Goal: Answer question/provide support: Share knowledge or assist other users

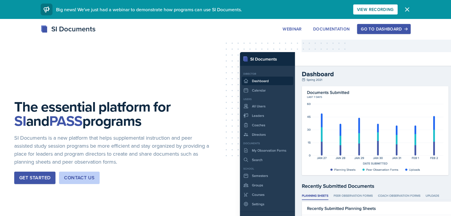
click at [406, 30] on div "Go to Dashboard" at bounding box center [383, 29] width 46 height 5
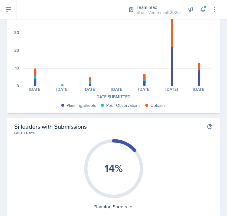
scroll to position [51, 0]
click at [8, 11] on icon at bounding box center [8, 9] width 7 height 7
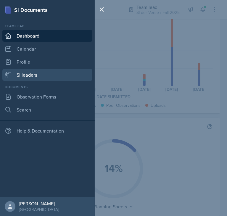
click at [30, 78] on link "Si leaders" at bounding box center [47, 75] width 90 height 12
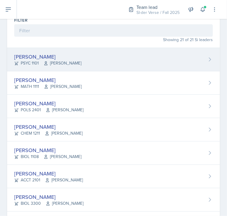
click at [92, 57] on div "Sam Alderton PSYC 1101 Kalisha Smith" at bounding box center [113, 59] width 213 height 23
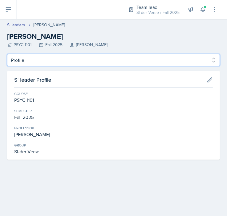
click at [73, 61] on select "Profile Planning Sheets Observation Forms Uploads" at bounding box center [113, 60] width 213 height 12
select select "Observation Forms"
click at [7, 54] on select "Profile Planning Sheets Observation Forms Uploads" at bounding box center [113, 60] width 213 height 12
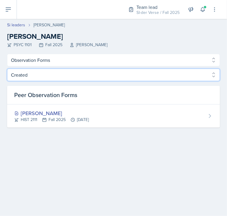
drag, startPoint x: 22, startPoint y: 73, endPoint x: 136, endPoint y: 81, distance: 114.3
click at [136, 81] on select "Created Observed" at bounding box center [113, 75] width 213 height 12
select select "Observed"
click at [7, 69] on select "Created Observed" at bounding box center [113, 75] width 213 height 12
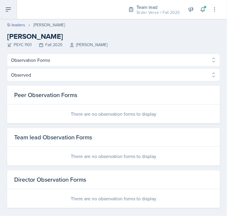
click at [7, 10] on icon at bounding box center [8, 9] width 7 height 7
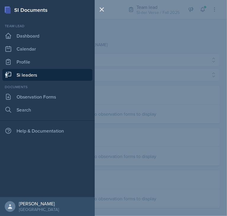
click at [21, 73] on link "Si leaders" at bounding box center [47, 75] width 90 height 12
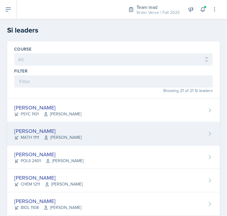
click at [32, 132] on div "[PERSON_NAME]" at bounding box center [48, 131] width 68 height 8
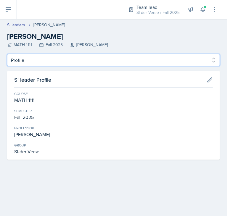
click at [45, 64] on select "Profile Planning Sheets Observation Forms Uploads" at bounding box center [113, 60] width 213 height 12
select select "Observation Forms"
click at [7, 54] on select "Profile Planning Sheets Observation Forms Uploads" at bounding box center [113, 60] width 213 height 12
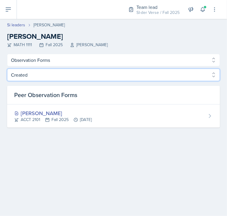
click at [87, 74] on select "Created Observed" at bounding box center [113, 75] width 213 height 12
select select "Observed"
click at [7, 69] on select "Created Observed" at bounding box center [113, 75] width 213 height 12
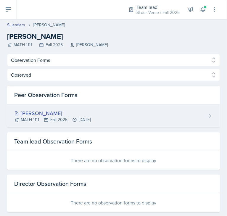
click at [66, 111] on div "[PERSON_NAME]" at bounding box center [52, 113] width 76 height 8
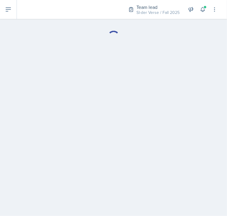
select select "Observation Forms"
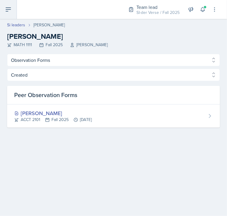
click at [6, 9] on icon at bounding box center [8, 9] width 7 height 7
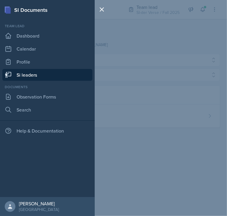
click at [22, 75] on link "Si leaders" at bounding box center [47, 75] width 90 height 12
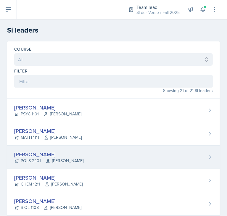
click at [49, 151] on div "[PERSON_NAME]" at bounding box center [48, 154] width 69 height 8
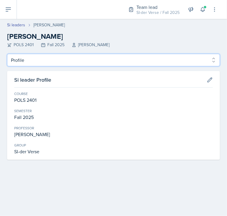
click at [78, 60] on select "Profile Planning Sheets Observation Forms Uploads" at bounding box center [113, 60] width 213 height 12
select select "Observation Forms"
click at [7, 54] on select "Profile Planning Sheets Observation Forms Uploads" at bounding box center [113, 60] width 213 height 12
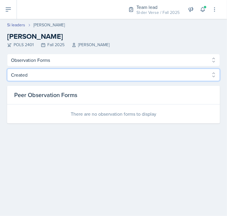
click at [67, 77] on select "Created Observed" at bounding box center [113, 75] width 213 height 12
select select "Observed"
click at [7, 69] on select "Created Observed" at bounding box center [113, 75] width 213 height 12
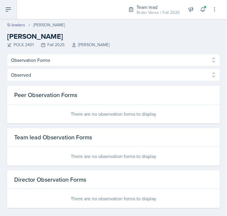
click at [11, 14] on button at bounding box center [8, 9] width 17 height 19
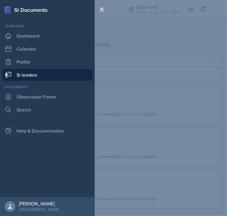
click at [25, 71] on link "Si leaders" at bounding box center [47, 75] width 90 height 12
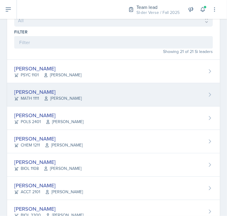
scroll to position [45, 0]
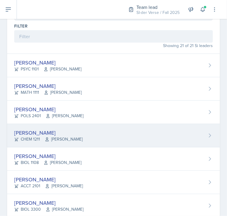
click at [53, 137] on span "[PERSON_NAME]" at bounding box center [64, 139] width 38 height 6
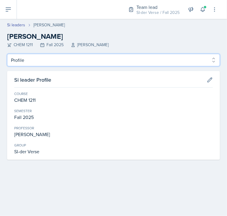
click at [41, 62] on select "Profile Planning Sheets Observation Forms Uploads" at bounding box center [113, 60] width 213 height 12
select select "Observation Forms"
click at [7, 54] on select "Profile Planning Sheets Observation Forms Uploads" at bounding box center [113, 60] width 213 height 12
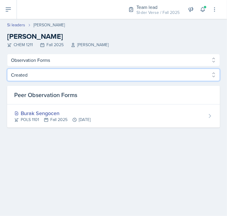
click at [170, 73] on select "Created Observed" at bounding box center [113, 75] width 213 height 12
select select "Observed"
click at [7, 69] on select "Created Observed" at bounding box center [113, 75] width 213 height 12
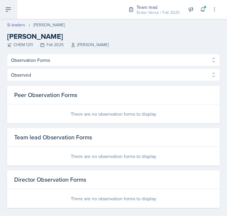
click at [7, 11] on icon at bounding box center [8, 10] width 5 height 4
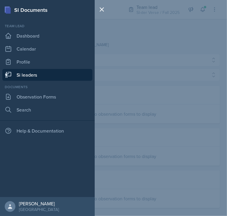
click at [26, 75] on link "Si leaders" at bounding box center [47, 75] width 90 height 12
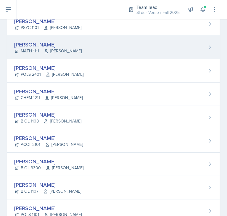
scroll to position [86, 0]
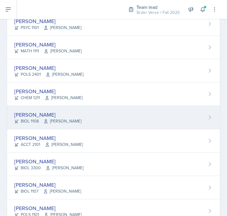
click at [80, 118] on div "Nathan Corrigan BIOL 1108 Anisa Jahangri" at bounding box center [113, 117] width 213 height 23
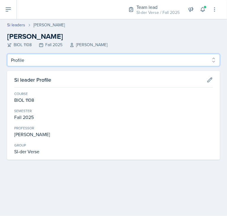
click at [53, 61] on select "Profile Planning Sheets Observation Forms Uploads" at bounding box center [113, 60] width 213 height 12
select select "Observation Forms"
click at [7, 54] on select "Profile Planning Sheets Observation Forms Uploads" at bounding box center [113, 60] width 213 height 12
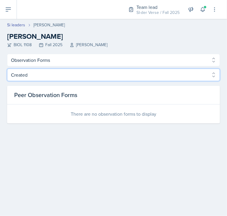
click at [80, 76] on select "Created Observed" at bounding box center [113, 75] width 213 height 12
select select "Observed"
click at [7, 69] on select "Created Observed" at bounding box center [113, 75] width 213 height 12
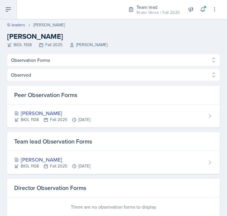
click at [6, 6] on icon at bounding box center [8, 9] width 7 height 7
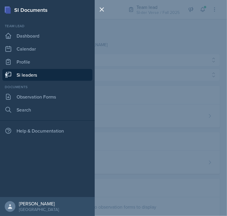
click at [19, 74] on link "Si leaders" at bounding box center [47, 75] width 90 height 12
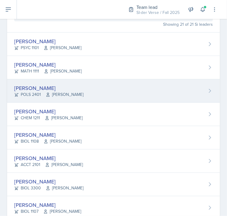
scroll to position [67, 0]
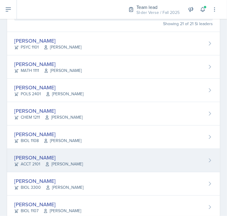
click at [55, 158] on div "[PERSON_NAME]" at bounding box center [48, 158] width 69 height 8
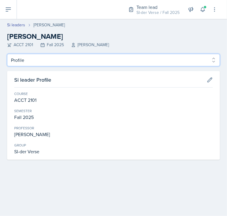
click at [51, 59] on select "Profile Planning Sheets Observation Forms Uploads" at bounding box center [113, 60] width 213 height 12
select select "Observation Forms"
click at [7, 54] on select "Profile Planning Sheets Observation Forms Uploads" at bounding box center [113, 60] width 213 height 12
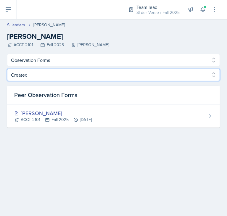
click at [145, 76] on select "Created Observed" at bounding box center [113, 75] width 213 height 12
click at [7, 69] on select "Created Observed" at bounding box center [113, 75] width 213 height 12
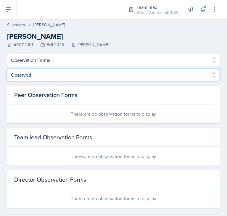
click at [74, 75] on select "Created Observed" at bounding box center [113, 75] width 213 height 12
select select "Created"
click at [7, 69] on select "Created Observed" at bounding box center [113, 75] width 213 height 12
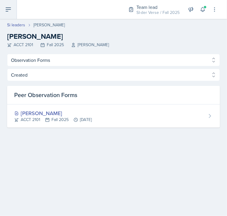
click at [8, 13] on button at bounding box center [8, 9] width 17 height 19
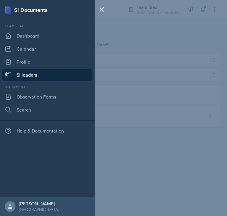
click at [36, 73] on link "Si leaders" at bounding box center [47, 75] width 90 height 12
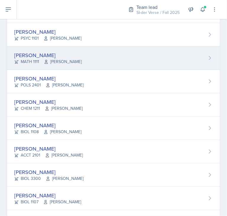
scroll to position [76, 0]
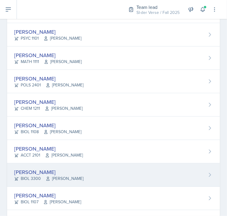
click at [59, 172] on div "[PERSON_NAME]" at bounding box center [48, 172] width 69 height 8
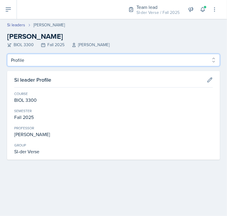
click at [70, 60] on select "Profile Planning Sheets Observation Forms Uploads" at bounding box center [113, 60] width 213 height 12
select select "Observation Forms"
click at [7, 54] on select "Profile Planning Sheets Observation Forms Uploads" at bounding box center [113, 60] width 213 height 12
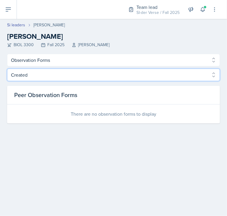
click at [58, 75] on select "Created Observed" at bounding box center [113, 75] width 213 height 12
click at [7, 69] on select "Created Observed" at bounding box center [113, 75] width 213 height 12
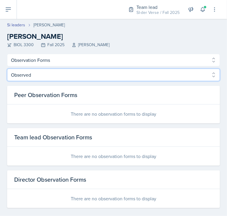
click at [72, 75] on select "Created Observed" at bounding box center [113, 75] width 213 height 12
select select "Created"
click at [7, 69] on select "Created Observed" at bounding box center [113, 75] width 213 height 12
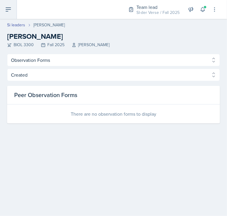
click at [5, 6] on icon at bounding box center [8, 9] width 7 height 7
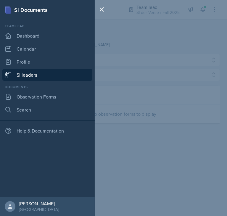
click at [32, 74] on link "Si leaders" at bounding box center [47, 75] width 90 height 12
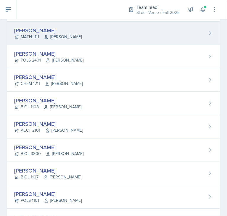
scroll to position [107, 0]
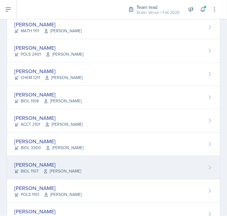
click at [78, 166] on div "[PERSON_NAME]" at bounding box center [47, 165] width 67 height 8
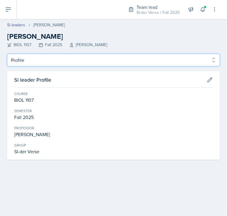
click at [122, 58] on select "Profile Planning Sheets Observation Forms Uploads" at bounding box center [113, 60] width 213 height 12
select select "Observation Forms"
click at [7, 54] on select "Profile Planning Sheets Observation Forms Uploads" at bounding box center [113, 60] width 213 height 12
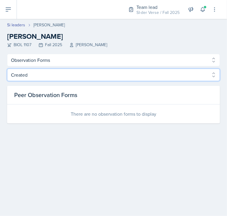
click at [92, 76] on select "Created Observed" at bounding box center [113, 75] width 213 height 12
select select "Observed"
click at [7, 69] on select "Created Observed" at bounding box center [113, 75] width 213 height 12
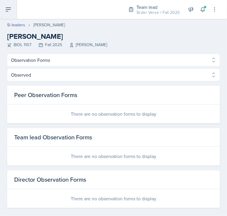
click at [4, 15] on button at bounding box center [8, 9] width 17 height 19
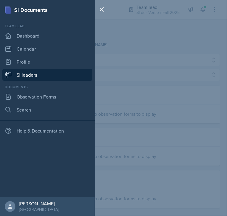
click at [33, 73] on link "Si leaders" at bounding box center [47, 75] width 90 height 12
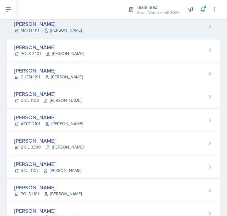
scroll to position [177, 0]
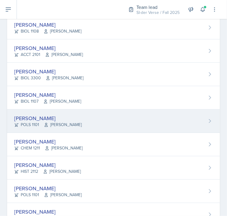
click at [55, 123] on span "[PERSON_NAME]" at bounding box center [63, 125] width 38 height 6
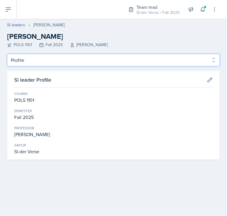
click at [46, 60] on select "Profile Planning Sheets Observation Forms Uploads" at bounding box center [113, 60] width 213 height 12
select select "Observation Forms"
click at [7, 54] on select "Profile Planning Sheets Observation Forms Uploads" at bounding box center [113, 60] width 213 height 12
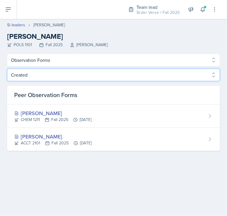
drag, startPoint x: 112, startPoint y: 76, endPoint x: 102, endPoint y: 95, distance: 21.1
click at [102, 95] on div "Created Observed Created Observed Peer Observation Forms Suki Lewis CHEM 1211 F…" at bounding box center [113, 110] width 213 height 82
select select "Observed"
click at [7, 69] on select "Created Observed" at bounding box center [113, 75] width 213 height 12
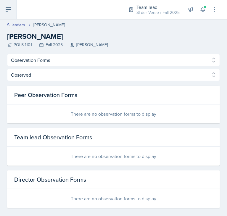
click at [9, 10] on icon at bounding box center [8, 9] width 7 height 7
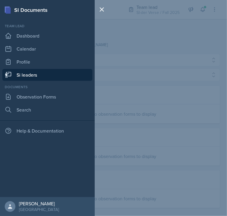
click at [28, 75] on link "Si leaders" at bounding box center [47, 75] width 90 height 12
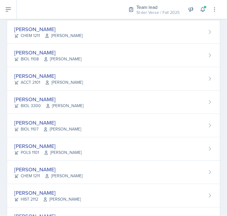
scroll to position [149, 0]
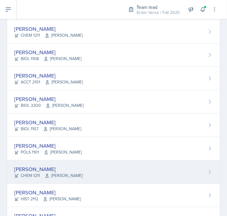
click at [49, 165] on div "[PERSON_NAME]" at bounding box center [48, 169] width 68 height 8
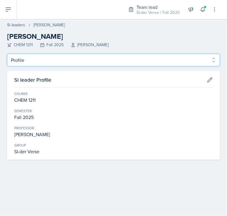
click at [131, 59] on select "Profile Planning Sheets Observation Forms Uploads" at bounding box center [113, 60] width 213 height 12
select select "Observation Forms"
click at [7, 54] on select "Profile Planning Sheets Observation Forms Uploads" at bounding box center [113, 60] width 213 height 12
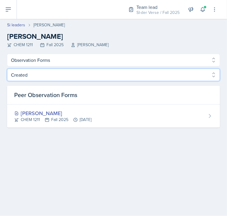
click at [131, 74] on select "Created Observed" at bounding box center [113, 75] width 213 height 12
select select "Observed"
click at [7, 69] on select "Created Observed" at bounding box center [113, 75] width 213 height 12
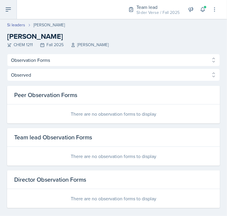
click at [4, 10] on button at bounding box center [8, 9] width 17 height 19
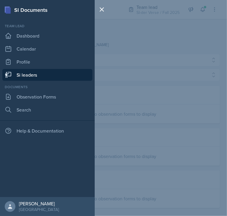
click at [19, 74] on link "Si leaders" at bounding box center [47, 75] width 90 height 12
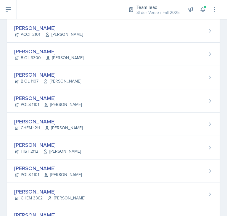
scroll to position [217, 0]
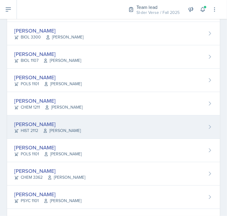
click at [51, 129] on span "[PERSON_NAME]" at bounding box center [62, 131] width 38 height 6
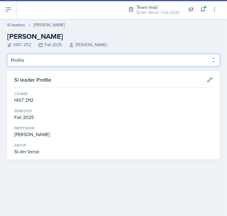
click at [40, 60] on select "Profile Planning Sheets Observation Forms Uploads" at bounding box center [113, 60] width 213 height 12
select select "Observation Forms"
click at [7, 54] on select "Profile Planning Sheets Observation Forms Uploads" at bounding box center [113, 60] width 213 height 12
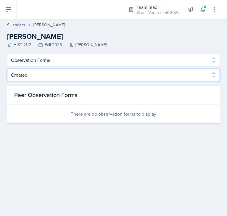
click at [32, 77] on select "Created Observed" at bounding box center [113, 75] width 213 height 12
select select "Observed"
click at [7, 69] on select "Created Observed" at bounding box center [113, 75] width 213 height 12
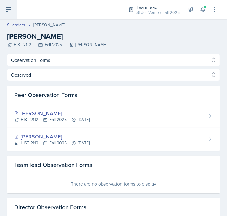
click at [2, 10] on button at bounding box center [8, 9] width 17 height 19
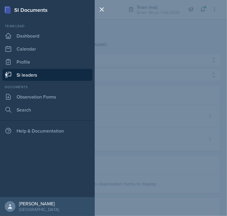
click at [34, 73] on link "Si leaders" at bounding box center [47, 75] width 90 height 12
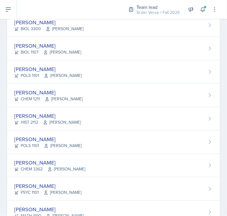
scroll to position [226, 0]
click at [64, 140] on div "[PERSON_NAME]" at bounding box center [48, 139] width 68 height 8
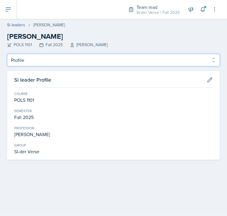
click at [42, 61] on select "Profile Planning Sheets Observation Forms Uploads" at bounding box center [113, 60] width 213 height 12
select select "Observation Forms"
click at [7, 54] on select "Profile Planning Sheets Observation Forms Uploads" at bounding box center [113, 60] width 213 height 12
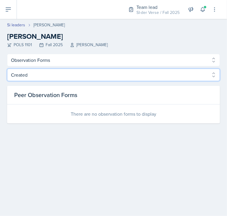
click at [53, 73] on select "Created Observed" at bounding box center [113, 75] width 213 height 12
select select "Observed"
click at [7, 69] on select "Created Observed" at bounding box center [113, 75] width 213 height 12
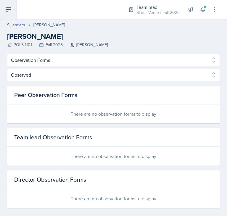
click at [5, 11] on icon at bounding box center [8, 9] width 7 height 7
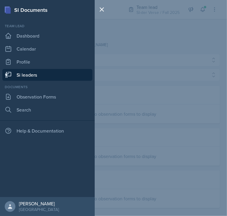
click at [74, 78] on link "Si leaders" at bounding box center [47, 75] width 90 height 12
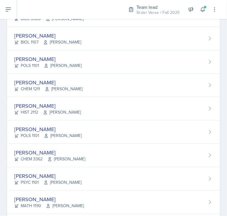
scroll to position [265, 0]
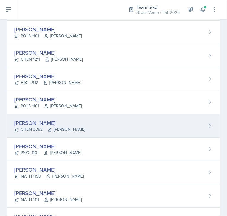
click at [99, 121] on div "Jenny Kim CHEM 3362 Jack Duff" at bounding box center [113, 125] width 213 height 23
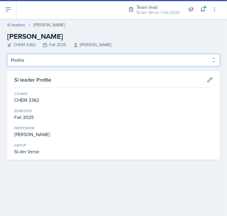
click at [64, 61] on select "Profile Planning Sheets Observation Forms Uploads" at bounding box center [113, 60] width 213 height 12
select select "Observation Forms"
click at [7, 54] on select "Profile Planning Sheets Observation Forms Uploads" at bounding box center [113, 60] width 213 height 12
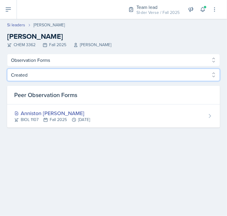
click at [97, 78] on select "Created Observed" at bounding box center [113, 75] width 213 height 12
select select "Observed"
click at [7, 69] on select "Created Observed" at bounding box center [113, 75] width 213 height 12
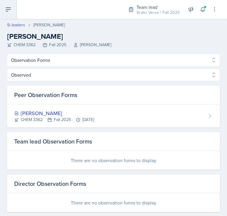
click at [12, 13] on button at bounding box center [8, 9] width 17 height 19
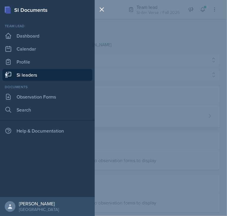
click at [30, 76] on link "Si leaders" at bounding box center [47, 75] width 90 height 12
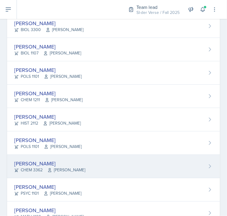
scroll to position [233, 0]
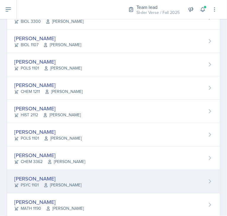
click at [67, 179] on div "[PERSON_NAME]" at bounding box center [47, 179] width 67 height 8
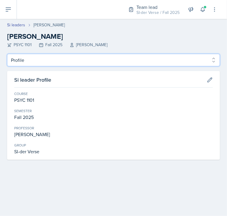
click at [75, 61] on select "Profile Planning Sheets Observation Forms Uploads" at bounding box center [113, 60] width 213 height 12
select select "Observation Forms"
click at [7, 54] on select "Profile Planning Sheets Observation Forms Uploads" at bounding box center [113, 60] width 213 height 12
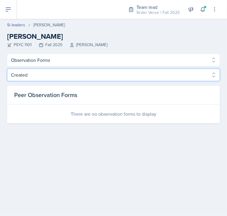
click at [114, 77] on select "Created Observed" at bounding box center [113, 75] width 213 height 12
select select "Observed"
click at [7, 69] on select "Created Observed" at bounding box center [113, 75] width 213 height 12
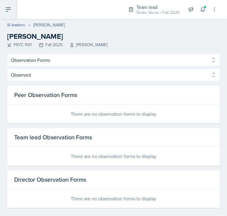
click at [4, 7] on button at bounding box center [8, 9] width 17 height 19
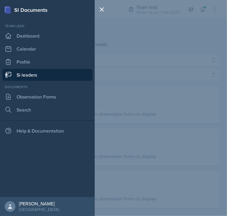
click at [23, 78] on link "Si leaders" at bounding box center [47, 75] width 90 height 12
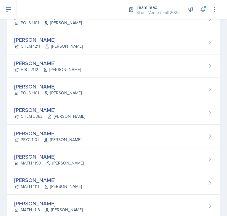
scroll to position [278, 0]
click at [71, 154] on div "[PERSON_NAME]" at bounding box center [49, 157] width 70 height 8
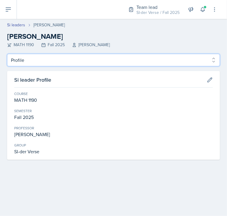
click at [68, 59] on select "Profile Planning Sheets Observation Forms Uploads" at bounding box center [113, 60] width 213 height 12
select select "Observation Forms"
click at [7, 54] on select "Profile Planning Sheets Observation Forms Uploads" at bounding box center [113, 60] width 213 height 12
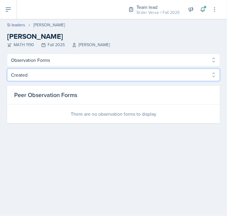
click at [70, 76] on select "Created Observed" at bounding box center [113, 75] width 213 height 12
select select "Observed"
click at [7, 69] on select "Created Observed" at bounding box center [113, 75] width 213 height 12
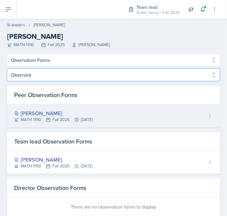
scroll to position [14, 0]
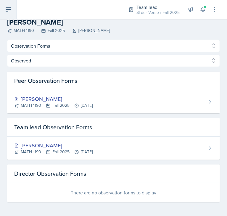
click at [5, 13] on icon at bounding box center [8, 9] width 7 height 7
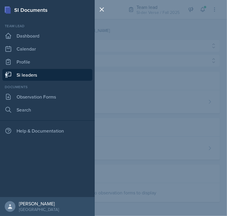
click at [31, 78] on link "Si leaders" at bounding box center [47, 75] width 90 height 12
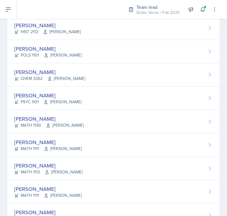
scroll to position [323, 0]
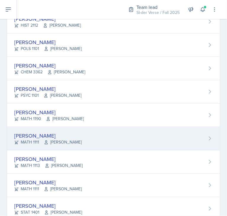
click at [79, 133] on div "Lilianne Mezayek MATH 1111 Lori Joseph" at bounding box center [113, 138] width 213 height 23
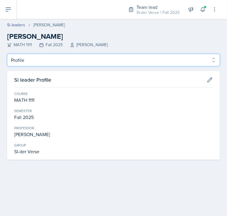
click at [86, 59] on select "Profile Planning Sheets Observation Forms Uploads" at bounding box center [113, 60] width 213 height 12
select select "Observation Forms"
click at [7, 54] on select "Profile Planning Sheets Observation Forms Uploads" at bounding box center [113, 60] width 213 height 12
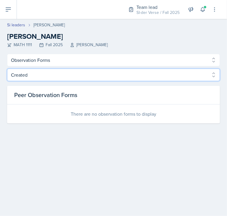
click at [67, 73] on select "Created Observed" at bounding box center [113, 75] width 213 height 12
select select "Observed"
click at [7, 69] on select "Created Observed" at bounding box center [113, 75] width 213 height 12
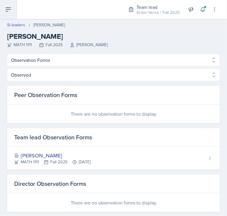
click at [8, 15] on button at bounding box center [8, 9] width 17 height 19
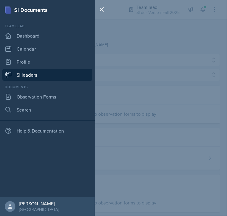
click at [18, 76] on link "Si leaders" at bounding box center [47, 75] width 90 height 12
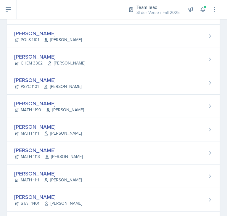
scroll to position [341, 0]
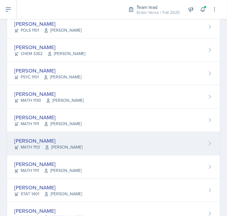
click at [50, 144] on span "[PERSON_NAME]" at bounding box center [64, 147] width 38 height 6
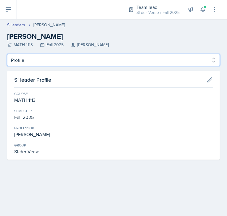
click at [46, 57] on select "Profile Planning Sheets Observation Forms Uploads" at bounding box center [113, 60] width 213 height 12
select select "Observation Forms"
click at [7, 54] on select "Profile Planning Sheets Observation Forms Uploads" at bounding box center [113, 60] width 213 height 12
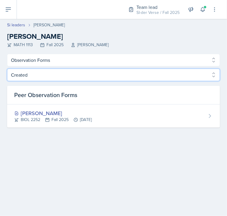
drag, startPoint x: 99, startPoint y: 73, endPoint x: 95, endPoint y: 96, distance: 22.7
click at [95, 96] on div "Created Observed Created Observed Peer Observation Forms Maria Correa Ortiz BIO…" at bounding box center [113, 98] width 213 height 59
select select "Observed"
click at [7, 69] on select "Created Observed" at bounding box center [113, 75] width 213 height 12
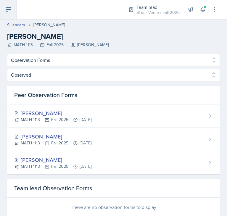
click at [8, 9] on icon at bounding box center [8, 9] width 7 height 7
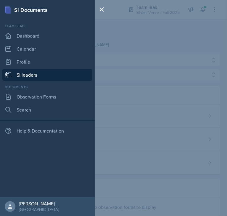
click at [36, 73] on link "Si leaders" at bounding box center [47, 75] width 90 height 12
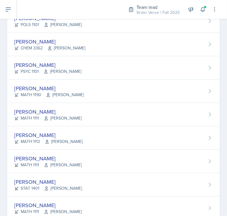
scroll to position [352, 0]
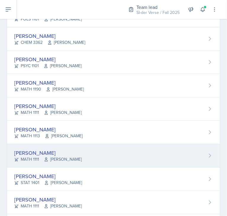
click at [58, 156] on span "[PERSON_NAME]" at bounding box center [63, 159] width 38 height 6
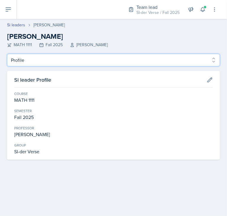
click at [82, 63] on select "Profile Planning Sheets Observation Forms Uploads" at bounding box center [113, 60] width 213 height 12
select select "Observation Forms"
click at [7, 54] on select "Profile Planning Sheets Observation Forms Uploads" at bounding box center [113, 60] width 213 height 12
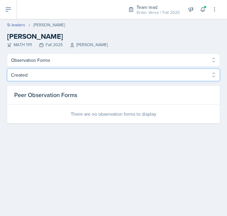
click at [67, 77] on select "Created Observed" at bounding box center [113, 75] width 213 height 12
select select "Observed"
click at [7, 69] on select "Created Observed" at bounding box center [113, 75] width 213 height 12
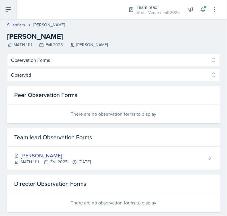
click at [9, 15] on button at bounding box center [8, 9] width 17 height 19
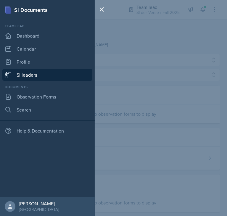
click at [21, 76] on link "Si leaders" at bounding box center [47, 75] width 90 height 12
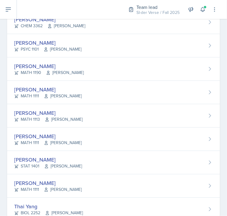
scroll to position [387, 0]
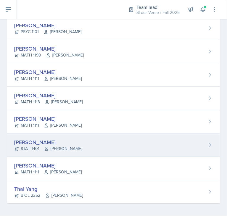
click at [52, 140] on div "[PERSON_NAME]" at bounding box center [48, 142] width 68 height 8
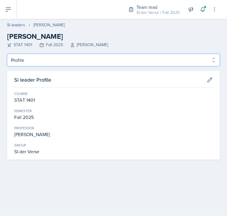
click at [42, 62] on select "Profile Planning Sheets Observation Forms Uploads" at bounding box center [113, 60] width 213 height 12
select select "Observation Forms"
click at [7, 54] on select "Profile Planning Sheets Observation Forms Uploads" at bounding box center [113, 60] width 213 height 12
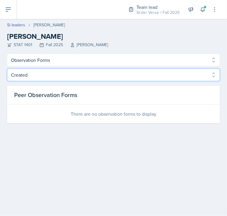
click at [48, 74] on select "Created Observed" at bounding box center [113, 75] width 213 height 12
select select "Observed"
click at [7, 69] on select "Created Observed" at bounding box center [113, 75] width 213 height 12
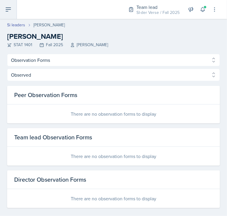
click at [10, 14] on button at bounding box center [8, 9] width 17 height 19
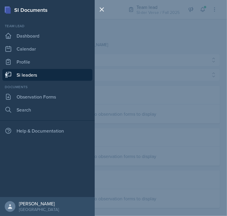
click at [30, 75] on link "Si leaders" at bounding box center [47, 75] width 90 height 12
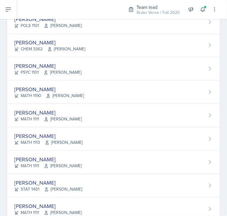
scroll to position [387, 0]
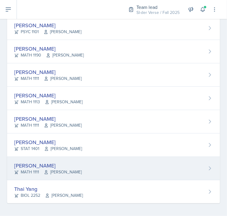
click at [62, 162] on div "[PERSON_NAME]" at bounding box center [48, 166] width 68 height 8
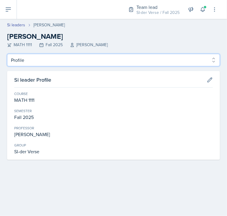
click at [58, 64] on select "Profile Planning Sheets Observation Forms Uploads" at bounding box center [113, 60] width 213 height 12
select select "Observation Forms"
click at [7, 54] on select "Profile Planning Sheets Observation Forms Uploads" at bounding box center [113, 60] width 213 height 12
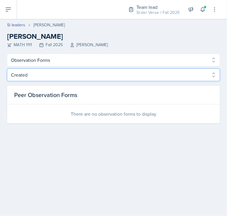
click at [50, 79] on select "Created Observed" at bounding box center [113, 75] width 213 height 12
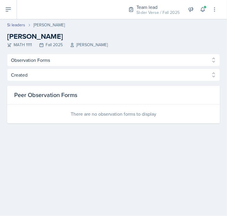
click at [47, 105] on div "There are no observation forms to display" at bounding box center [113, 114] width 213 height 19
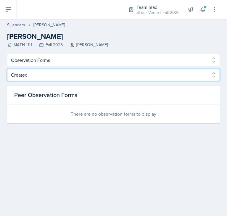
click at [38, 78] on select "Created Observed" at bounding box center [113, 75] width 213 height 12
select select "Observed"
click at [7, 69] on select "Created Observed" at bounding box center [113, 75] width 213 height 12
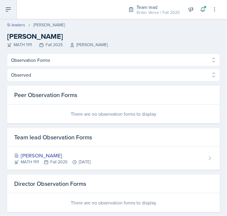
click at [7, 16] on button at bounding box center [8, 9] width 17 height 19
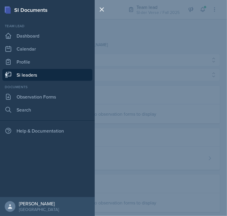
click at [27, 78] on link "Si leaders" at bounding box center [47, 75] width 90 height 12
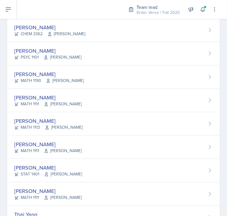
scroll to position [387, 0]
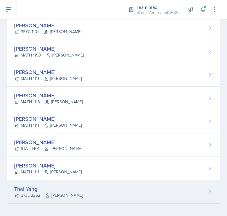
click at [48, 186] on div "Thai Yang" at bounding box center [48, 189] width 69 height 8
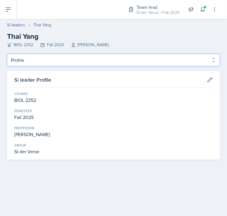
click at [58, 63] on select "Profile Planning Sheets Observation Forms Uploads" at bounding box center [113, 60] width 213 height 12
select select "Observation Forms"
click at [7, 54] on select "Profile Planning Sheets Observation Forms Uploads" at bounding box center [113, 60] width 213 height 12
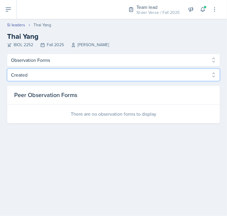
click at [52, 77] on select "Created Observed" at bounding box center [113, 75] width 213 height 12
select select "Observed"
click at [7, 69] on select "Created Observed" at bounding box center [113, 75] width 213 height 12
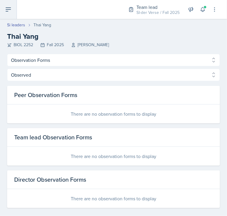
click at [11, 10] on icon at bounding box center [8, 9] width 7 height 7
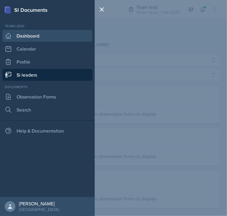
click at [19, 35] on link "Dashboard" at bounding box center [47, 36] width 90 height 12
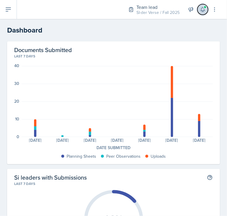
click at [206, 7] on span at bounding box center [205, 7] width 4 height 4
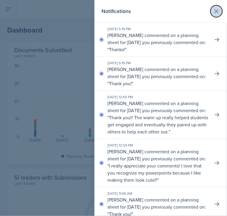
click at [213, 12] on icon at bounding box center [216, 11] width 7 height 7
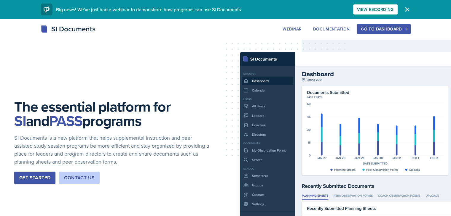
click at [406, 30] on div "Go to Dashboard" at bounding box center [383, 29] width 46 height 5
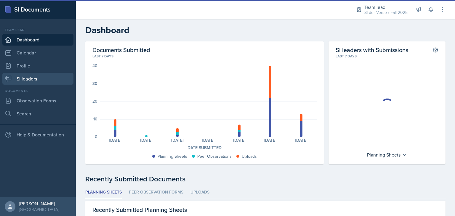
click at [43, 79] on link "Si leaders" at bounding box center [37, 79] width 71 height 12
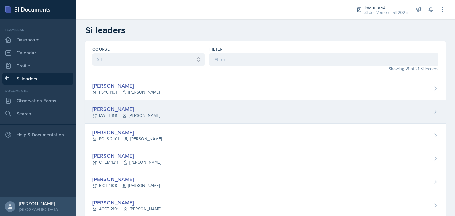
click at [143, 113] on div "[PERSON_NAME] MATH 1111 [PERSON_NAME]" at bounding box center [265, 111] width 360 height 23
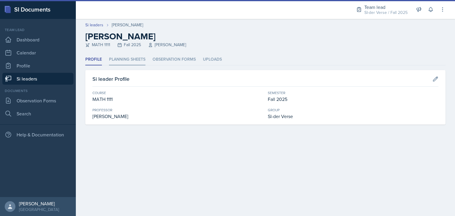
click at [126, 61] on li "Planning Sheets" at bounding box center [127, 60] width 36 height 12
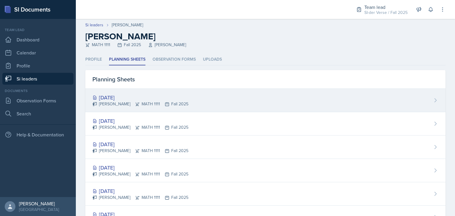
click at [190, 98] on div "[DATE] [PERSON_NAME] MATH 1111 Fall 2025" at bounding box center [265, 100] width 360 height 23
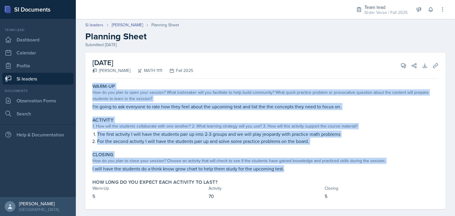
drag, startPoint x: 92, startPoint y: 86, endPoint x: 286, endPoint y: 169, distance: 210.2
click at [286, 169] on div "Warm-Up How do you plan to open your session? What icebreaker will you facilita…" at bounding box center [265, 145] width 346 height 128
copy div "Warm-Up How do you plan to open your session? What icebreaker will you facilita…"
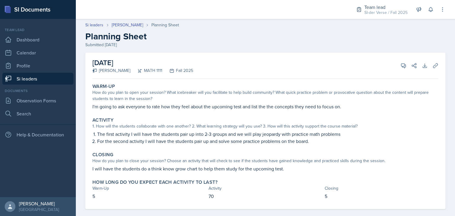
click at [220, 68] on div "[DATE] [PERSON_NAME] MATH 1111 Fall 2025 View Comments Comments Send Share Down…" at bounding box center [265, 66] width 346 height 26
click at [34, 83] on link "Si leaders" at bounding box center [37, 79] width 71 height 12
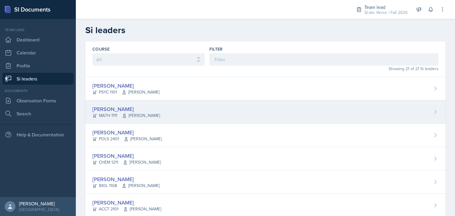
click at [151, 109] on div "[PERSON_NAME] MATH 1111 [PERSON_NAME]" at bounding box center [265, 111] width 360 height 23
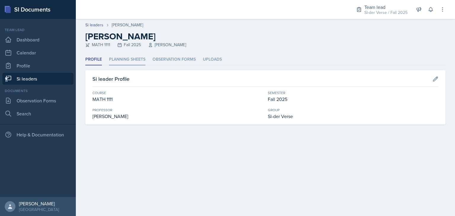
click at [125, 59] on li "Planning Sheets" at bounding box center [127, 60] width 36 height 12
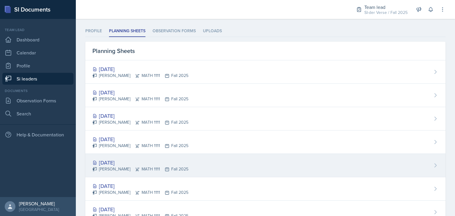
scroll to position [50, 0]
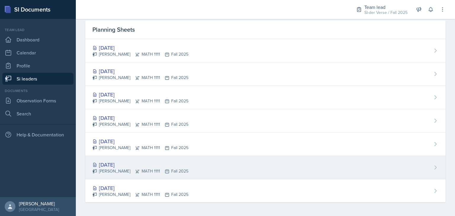
click at [119, 162] on div "[DATE]" at bounding box center [140, 165] width 96 height 8
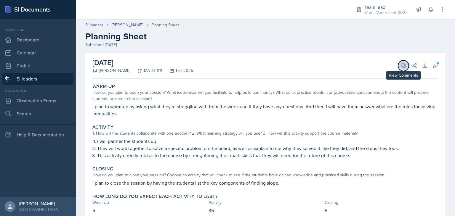
click at [400, 64] on icon at bounding box center [403, 66] width 6 height 6
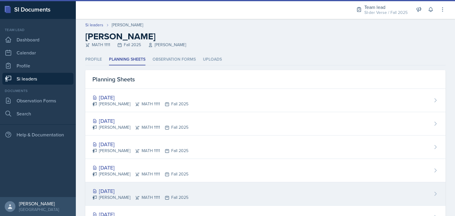
scroll to position [48, 0]
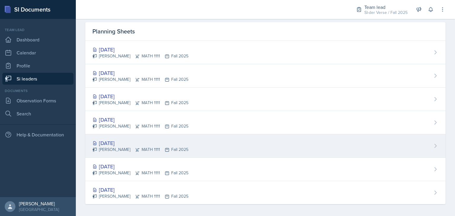
click at [137, 145] on div "[DATE]" at bounding box center [140, 143] width 96 height 8
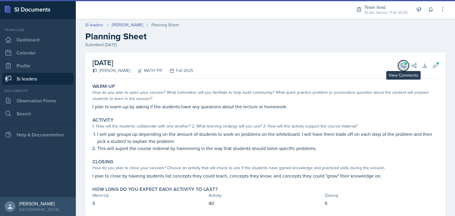
click at [398, 62] on button "View Comments" at bounding box center [403, 65] width 11 height 11
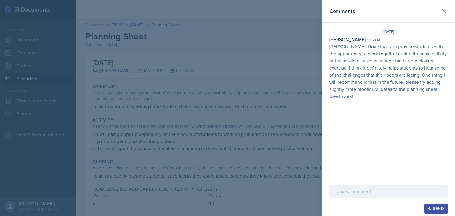
click at [312, 73] on div at bounding box center [227, 108] width 455 height 216
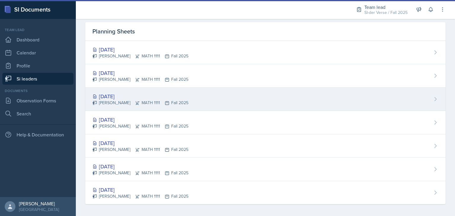
scroll to position [49, 0]
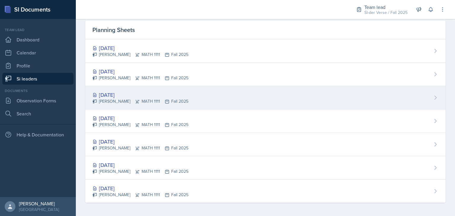
click at [142, 94] on div "[DATE]" at bounding box center [140, 95] width 96 height 8
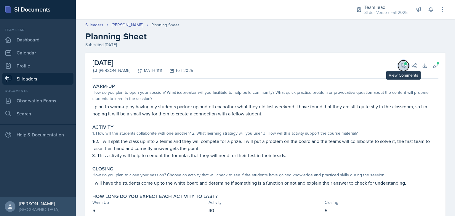
click at [401, 65] on icon at bounding box center [403, 66] width 4 height 4
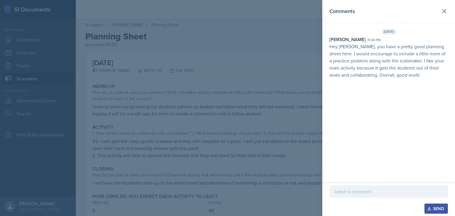
click at [229, 64] on div at bounding box center [227, 108] width 455 height 216
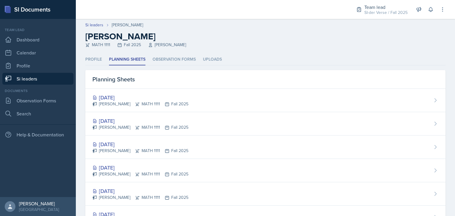
click at [41, 79] on link "Si leaders" at bounding box center [37, 79] width 71 height 12
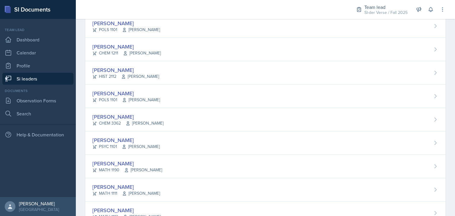
scroll to position [365, 0]
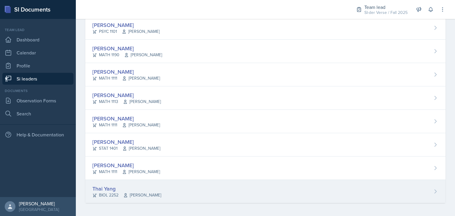
click at [118, 192] on div "BIOL 2252 [PERSON_NAME]" at bounding box center [126, 195] width 69 height 6
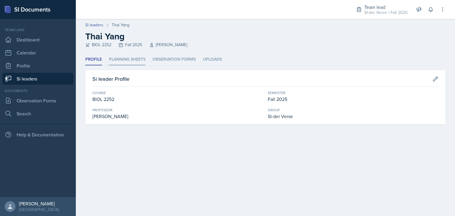
click at [132, 59] on li "Planning Sheets" at bounding box center [127, 60] width 36 height 12
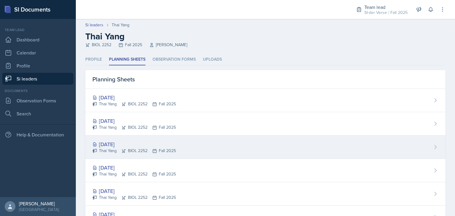
scroll to position [50, 0]
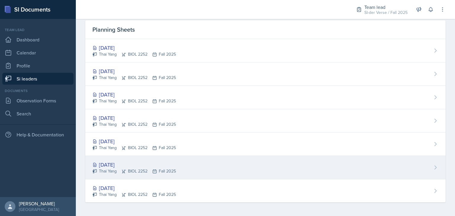
click at [140, 161] on div "[DATE]" at bounding box center [134, 165] width 84 height 8
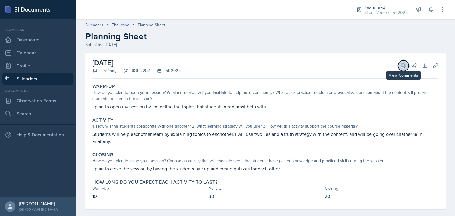
click at [398, 67] on button "View Comments" at bounding box center [403, 65] width 11 height 11
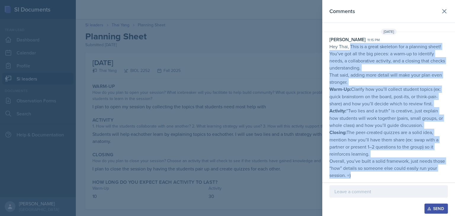
drag, startPoint x: 350, startPoint y: 46, endPoint x: 450, endPoint y: 174, distance: 162.1
click at [450, 174] on div "[PERSON_NAME] 11:15 pm Hey Thai, This is a great skeleton for a planning sheet!…" at bounding box center [388, 116] width 133 height 161
copy p "This is a great skeleton for a planning sheet! You’ve got all the big pieces: a…"
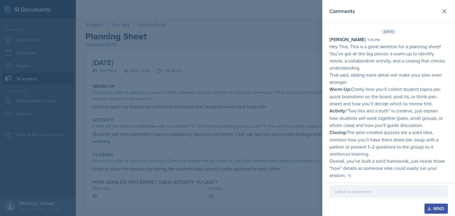
click at [266, 104] on div at bounding box center [227, 108] width 455 height 216
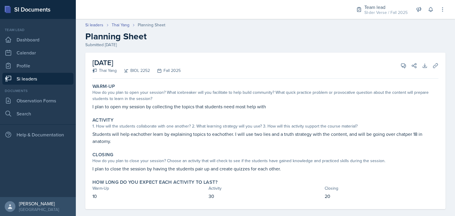
click at [44, 76] on link "Si leaders" at bounding box center [37, 79] width 71 height 12
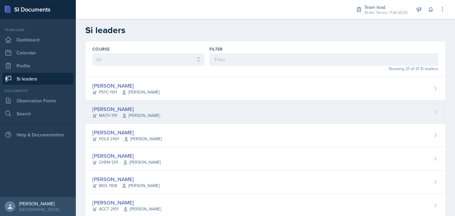
click at [126, 109] on div "[PERSON_NAME]" at bounding box center [126, 109] width 68 height 8
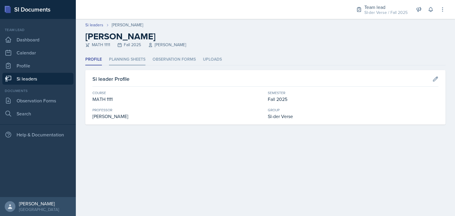
click at [131, 60] on li "Planning Sheets" at bounding box center [127, 60] width 36 height 12
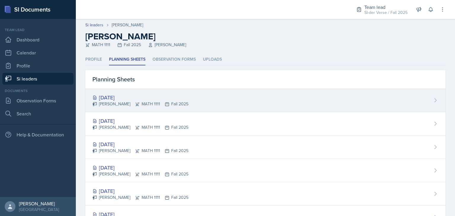
click at [132, 94] on div "[DATE]" at bounding box center [140, 98] width 96 height 8
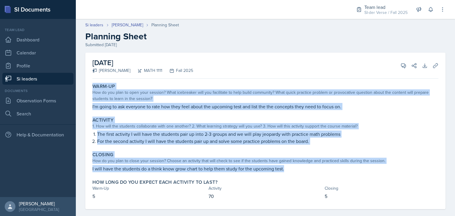
drag, startPoint x: 92, startPoint y: 85, endPoint x: 291, endPoint y: 171, distance: 216.0
click at [291, 171] on div "Warm-Up How do you plan to open your session? What icebreaker will you facilita…" at bounding box center [265, 145] width 346 height 128
copy div "Warm-Up How do you plan to open your session? What icebreaker will you facilita…"
click at [246, 87] on div "Warm-Up" at bounding box center [265, 87] width 346 height 6
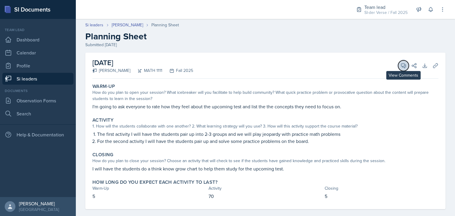
click at [400, 67] on icon at bounding box center [403, 66] width 6 height 6
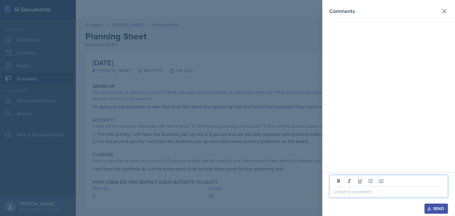
click at [351, 194] on p at bounding box center [388, 191] width 108 height 7
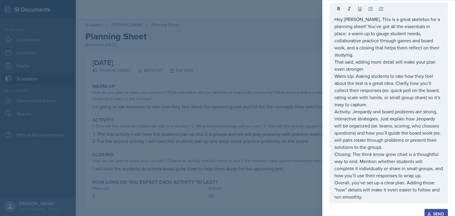
drag, startPoint x: 334, startPoint y: 69, endPoint x: 353, endPoint y: 70, distance: 18.7
click at [353, 70] on div "Hey [PERSON_NAME], This is a great skeleton for a planning sheet! You’ve got al…" at bounding box center [388, 103] width 118 height 201
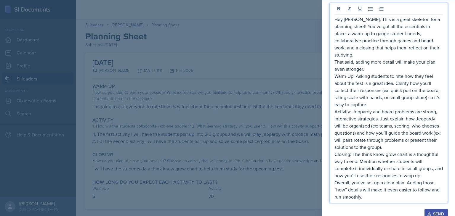
scroll to position [29, 0]
click at [335, 73] on p "Warm-Up: Asking students to rate how they feel about the test is a great idea. …" at bounding box center [388, 91] width 108 height 36
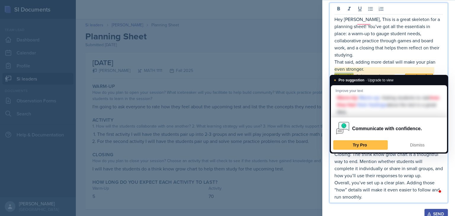
drag, startPoint x: 335, startPoint y: 70, endPoint x: 350, endPoint y: 71, distance: 15.1
click at [350, 73] on p "Warm-Up: Asking students to rate how they feel about the test is a great idea. …" at bounding box center [388, 91] width 108 height 36
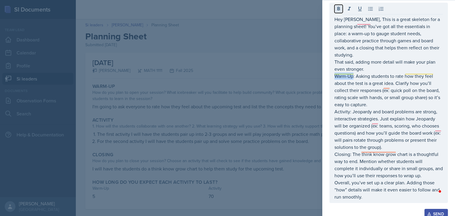
click at [338, 10] on icon at bounding box center [339, 9] width 6 height 6
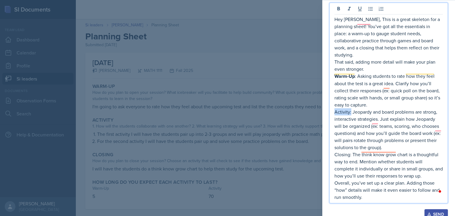
drag, startPoint x: 335, startPoint y: 107, endPoint x: 350, endPoint y: 106, distance: 14.5
click at [350, 108] on p "Activity: Jeopardy and board problems are strong, interactive strategies. Just …" at bounding box center [388, 129] width 108 height 43
click at [339, 9] on icon at bounding box center [338, 9] width 3 height 4
drag, startPoint x: 335, startPoint y: 149, endPoint x: 351, endPoint y: 150, distance: 15.7
click at [351, 151] on p "Closing: The think know grow chart is a thoughtful way to end. Mention whether …" at bounding box center [388, 165] width 108 height 28
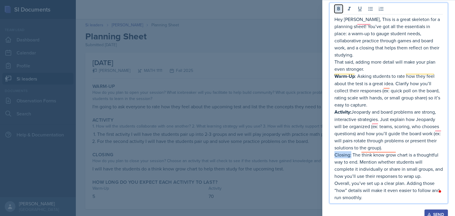
click at [338, 10] on icon at bounding box center [338, 9] width 3 height 4
click at [358, 22] on p "Hey [PERSON_NAME], this is a great skeleton for a planning sheet! You’ve got al…" at bounding box center [388, 37] width 108 height 43
click at [371, 193] on p "Overall, you’ve set up a clear plan. Adding those “how” details will make it ev…" at bounding box center [388, 190] width 108 height 21
click at [428, 213] on div "Send" at bounding box center [436, 215] width 16 height 5
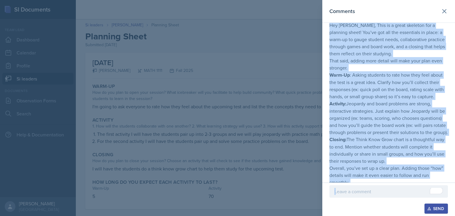
scroll to position [40, 0]
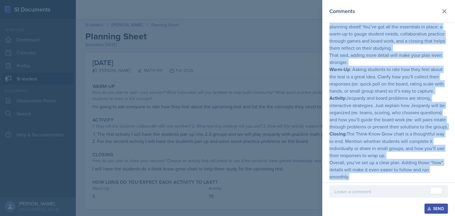
drag, startPoint x: 330, startPoint y: 46, endPoint x: 420, endPoint y: 180, distance: 161.8
click at [420, 180] on p "Hey [PERSON_NAME], This is a great skeleton for a planning sheet! You’ve got al…" at bounding box center [388, 98] width 118 height 164
copy p "Lor Ipsu, Dolo si a conse adipisci eli s doeiusmo tempo! Inc’ut lab etd mag ali…"
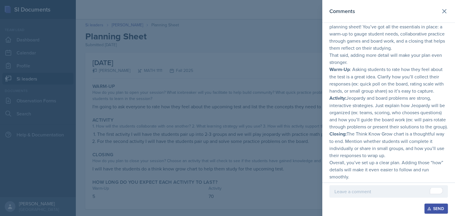
click at [280, 105] on div at bounding box center [227, 108] width 455 height 216
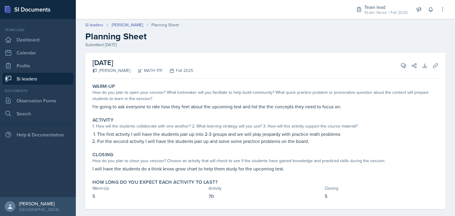
click at [32, 77] on link "Si leaders" at bounding box center [37, 79] width 71 height 12
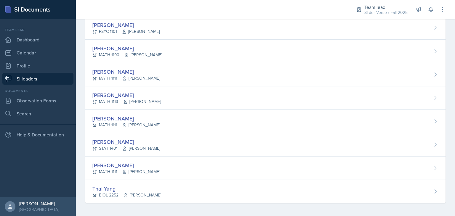
scroll to position [365, 0]
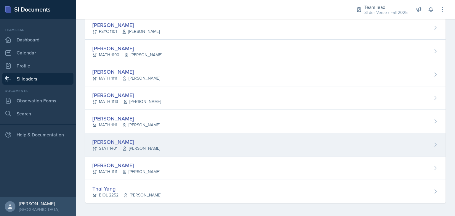
click at [146, 139] on div "[PERSON_NAME]" at bounding box center [126, 142] width 68 height 8
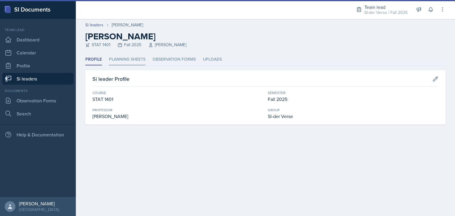
click at [129, 59] on li "Planning Sheets" at bounding box center [127, 60] width 36 height 12
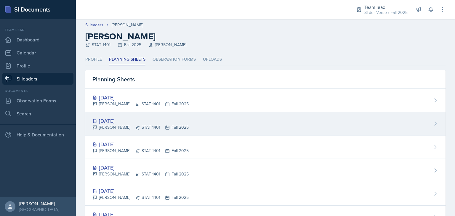
click at [137, 124] on div "[DATE]" at bounding box center [140, 121] width 96 height 8
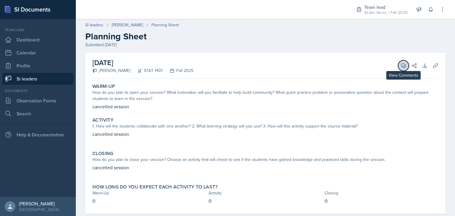
click at [401, 67] on icon at bounding box center [403, 66] width 4 height 4
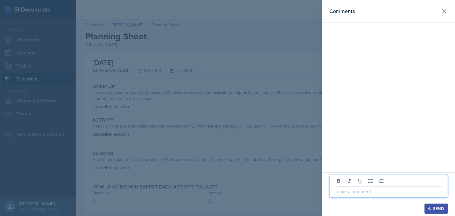
click at [367, 193] on p at bounding box center [388, 191] width 108 height 7
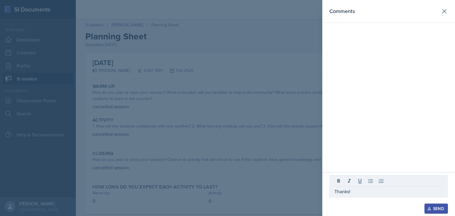
click at [436, 206] on div "Send" at bounding box center [436, 208] width 16 height 5
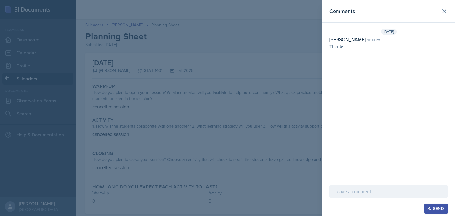
click at [248, 108] on div at bounding box center [227, 108] width 455 height 216
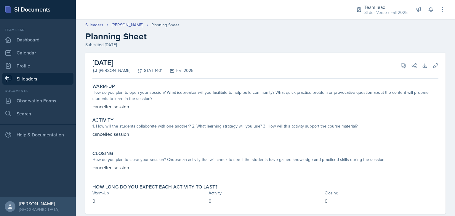
click at [34, 79] on link "Si leaders" at bounding box center [37, 79] width 71 height 12
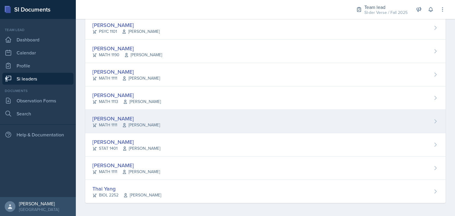
scroll to position [365, 0]
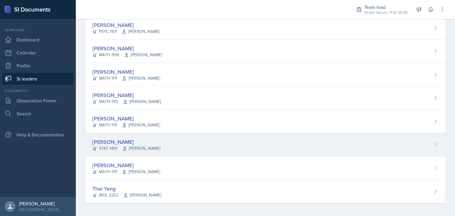
click at [133, 145] on span "[PERSON_NAME]" at bounding box center [141, 148] width 38 height 6
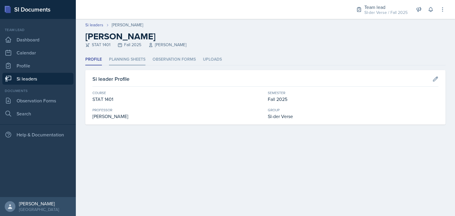
click at [135, 61] on li "Planning Sheets" at bounding box center [127, 60] width 36 height 12
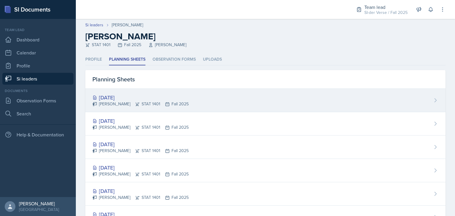
click at [148, 97] on div "[DATE]" at bounding box center [140, 98] width 96 height 8
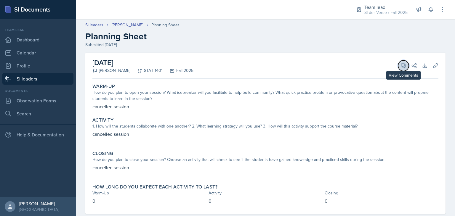
click at [398, 69] on button "View Comments" at bounding box center [403, 65] width 11 height 11
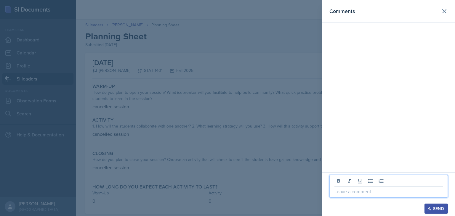
click at [363, 190] on p at bounding box center [388, 191] width 108 height 7
click at [435, 208] on div "Send" at bounding box center [436, 208] width 16 height 5
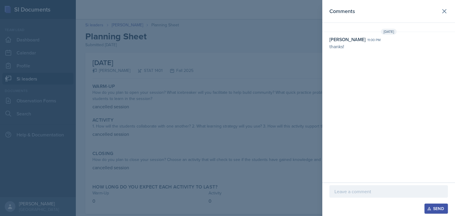
click at [148, 108] on div at bounding box center [227, 108] width 455 height 216
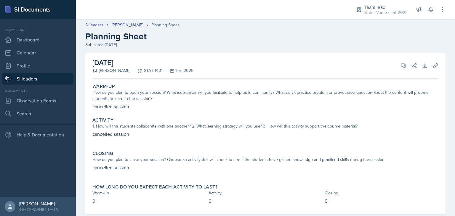
click at [18, 81] on link "Si leaders" at bounding box center [37, 79] width 71 height 12
